Goal: Task Accomplishment & Management: Use online tool/utility

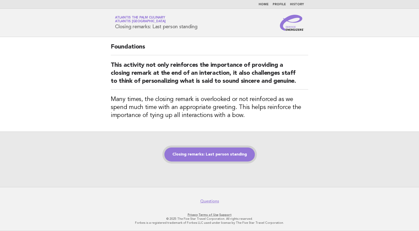
click at [215, 162] on link "Closing remarks: Last person standing" at bounding box center [209, 155] width 90 height 14
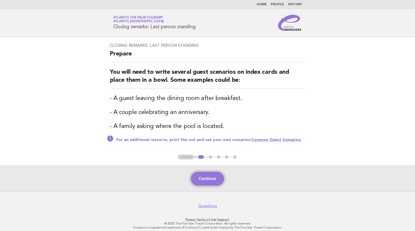
click at [216, 180] on button "Continue" at bounding box center [207, 179] width 33 height 14
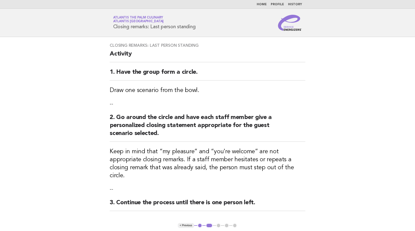
scroll to position [65, 0]
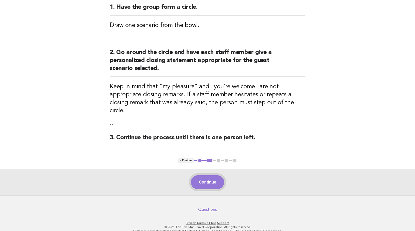
click at [206, 176] on button "Continue" at bounding box center [207, 183] width 33 height 14
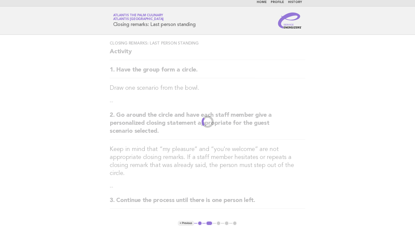
scroll to position [0, 0]
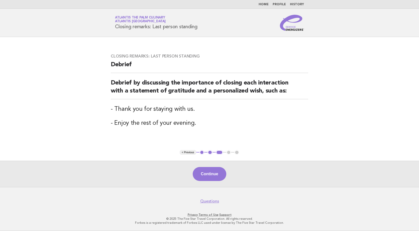
click at [206, 172] on button "Continue" at bounding box center [209, 174] width 33 height 14
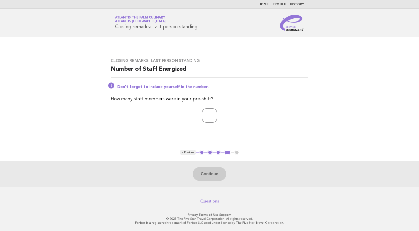
click at [204, 115] on input "number" at bounding box center [209, 116] width 15 height 14
type input "**"
click at [217, 179] on button "Continue" at bounding box center [209, 174] width 33 height 14
